Goal: Find specific page/section: Find specific page/section

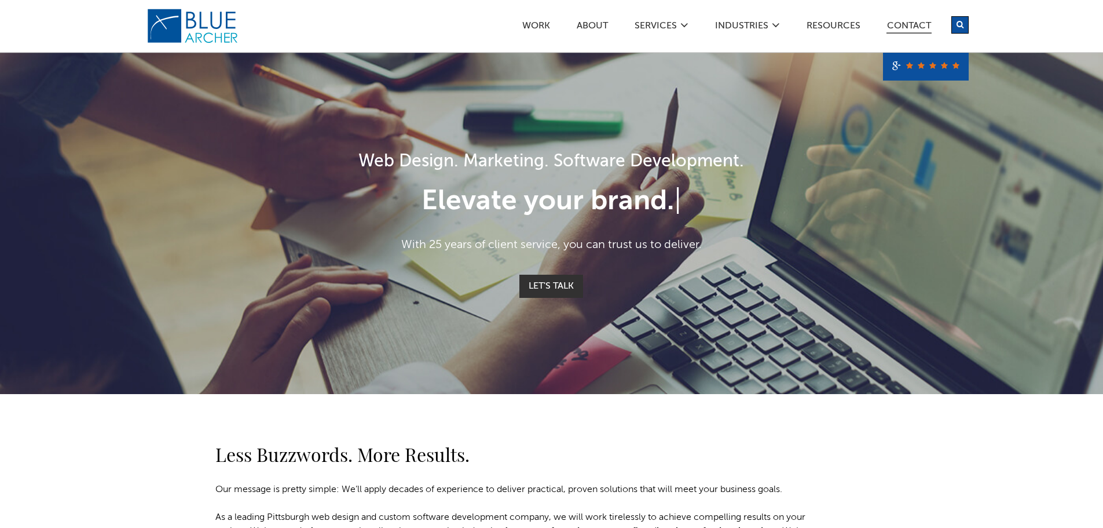
click at [909, 21] on link "Contact" at bounding box center [909, 27] width 45 height 12
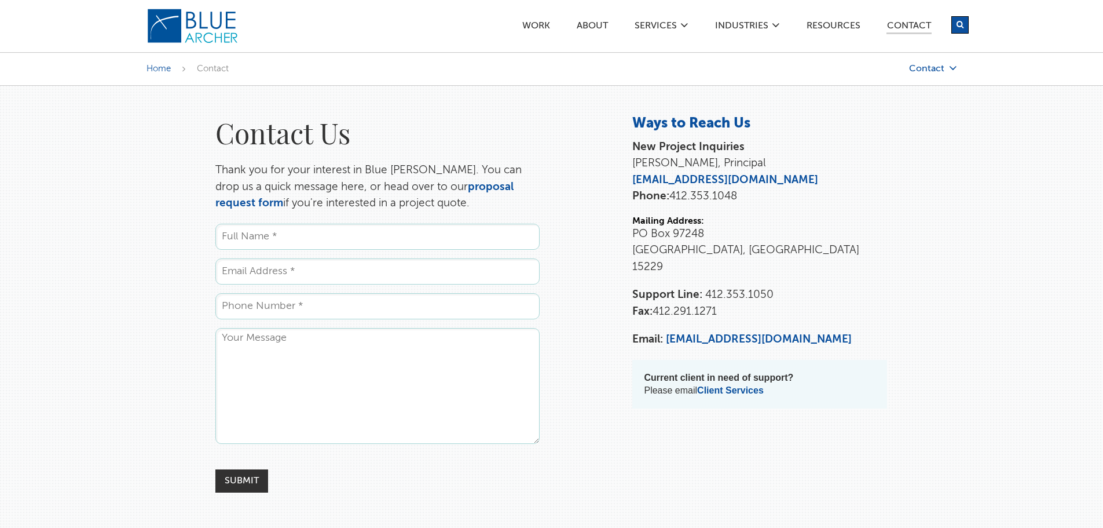
click at [938, 72] on link "Contact" at bounding box center [899, 69] width 116 height 10
click at [877, 136] on link "Training" at bounding box center [893, 142] width 104 height 23
